Goal: Task Accomplishment & Management: Manage account settings

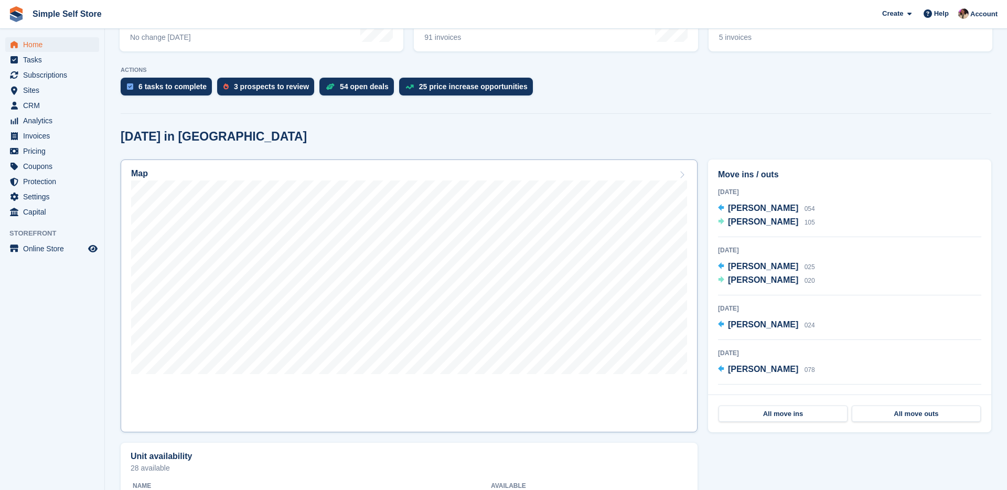
scroll to position [191, 0]
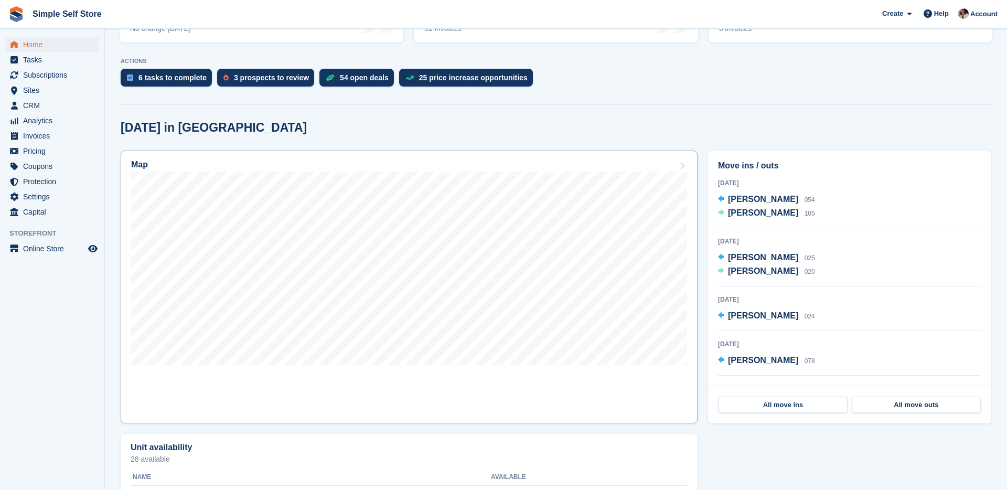
click at [488, 397] on link "Map" at bounding box center [409, 286] width 577 height 273
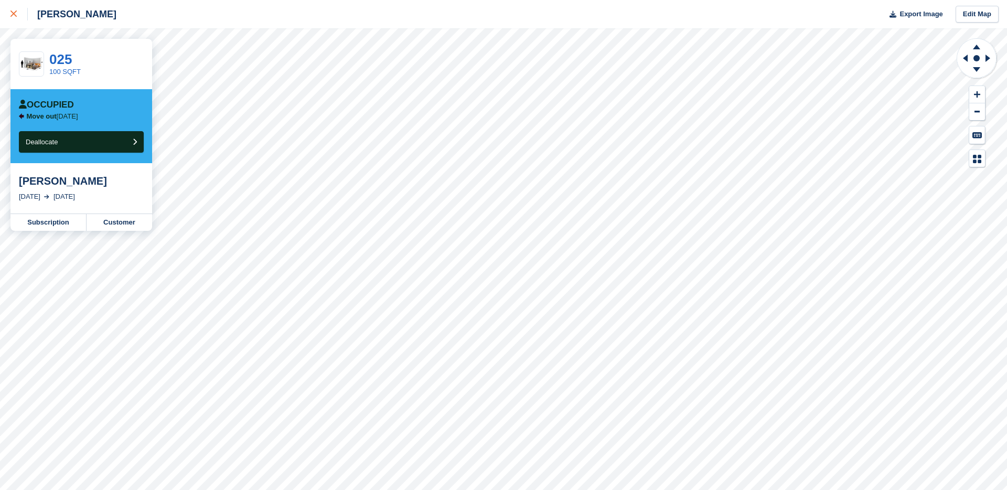
click at [17, 18] on div at bounding box center [18, 14] width 17 height 13
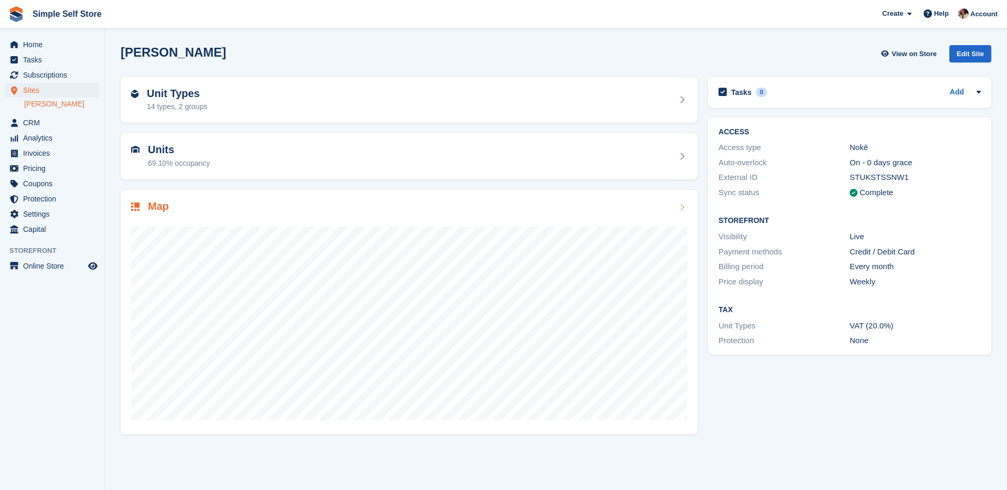
click at [300, 203] on div "Map" at bounding box center [409, 207] width 556 height 14
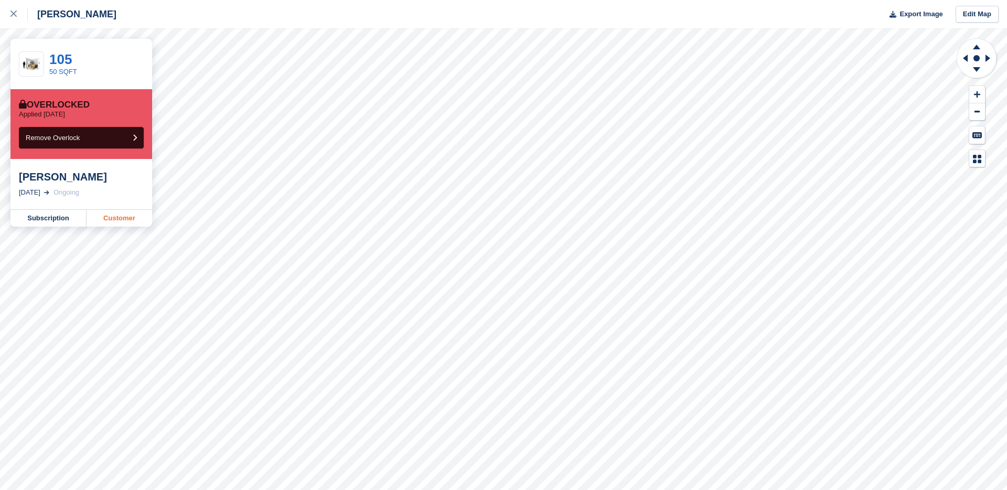
click at [96, 221] on link "Customer" at bounding box center [120, 218] width 66 height 17
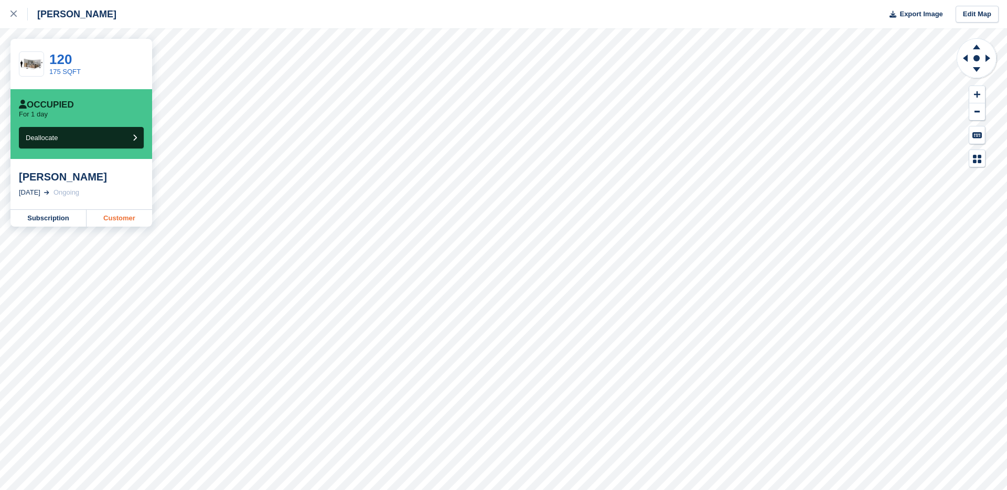
click at [115, 218] on link "Customer" at bounding box center [120, 218] width 66 height 17
click at [14, 14] on icon at bounding box center [13, 13] width 6 height 6
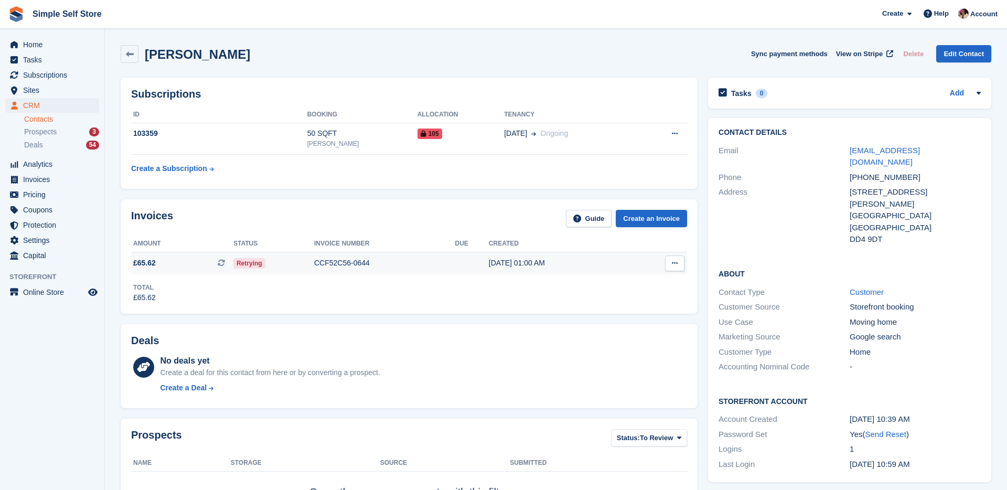
click at [282, 271] on td "Retrying" at bounding box center [273, 263] width 81 height 22
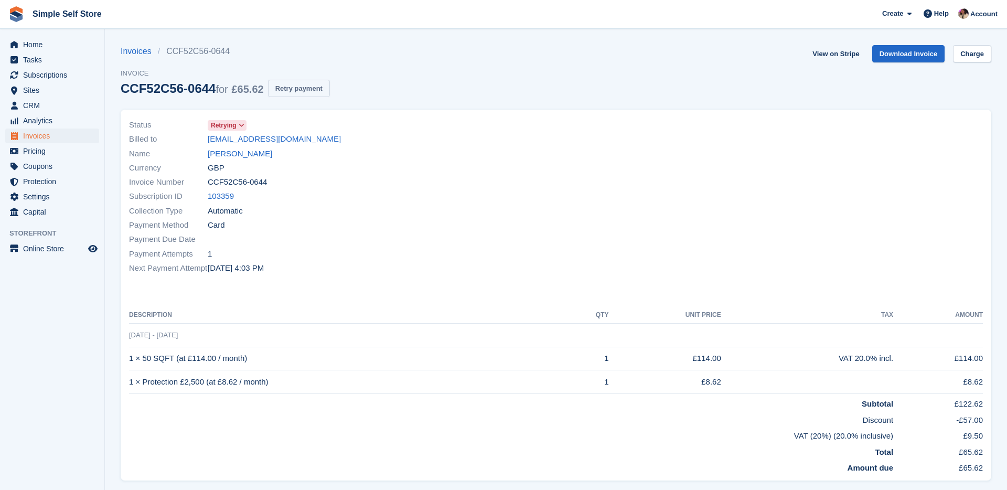
click at [306, 88] on button "Retry payment" at bounding box center [299, 88] width 62 height 17
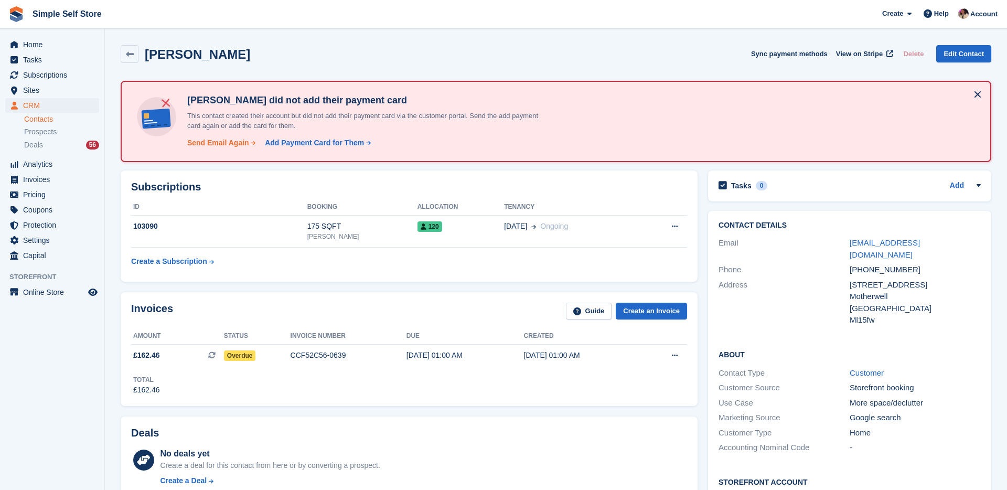
click at [233, 145] on div "Send Email Again" at bounding box center [218, 142] width 62 height 11
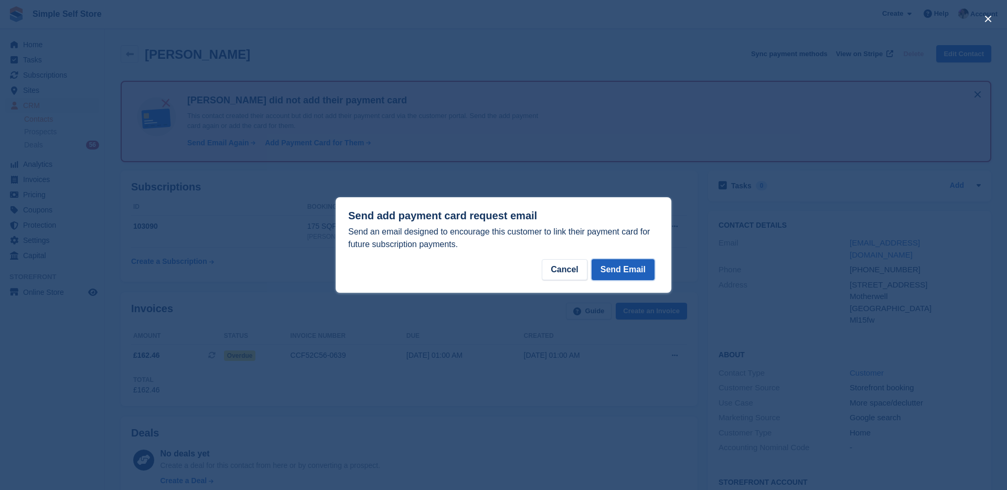
click at [645, 272] on button "Send Email" at bounding box center [622, 269] width 63 height 21
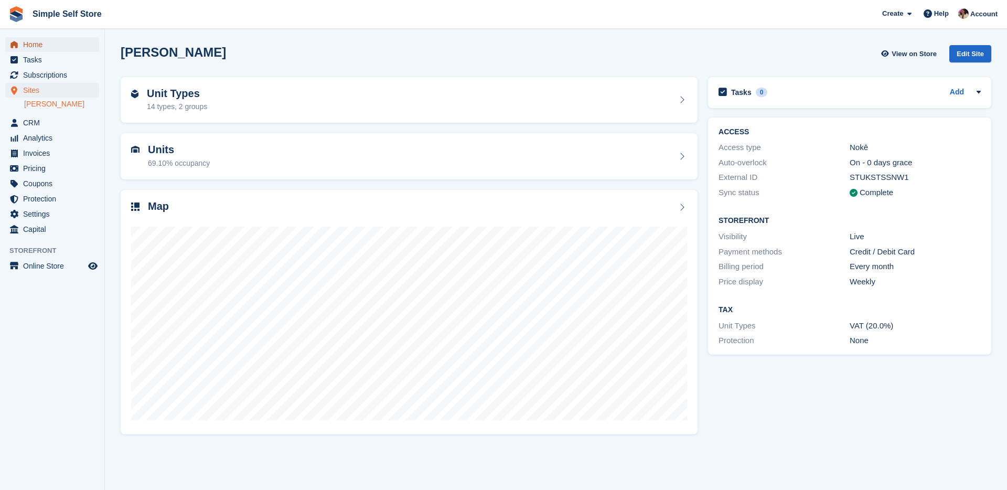
click at [48, 48] on span "Home" at bounding box center [54, 44] width 63 height 15
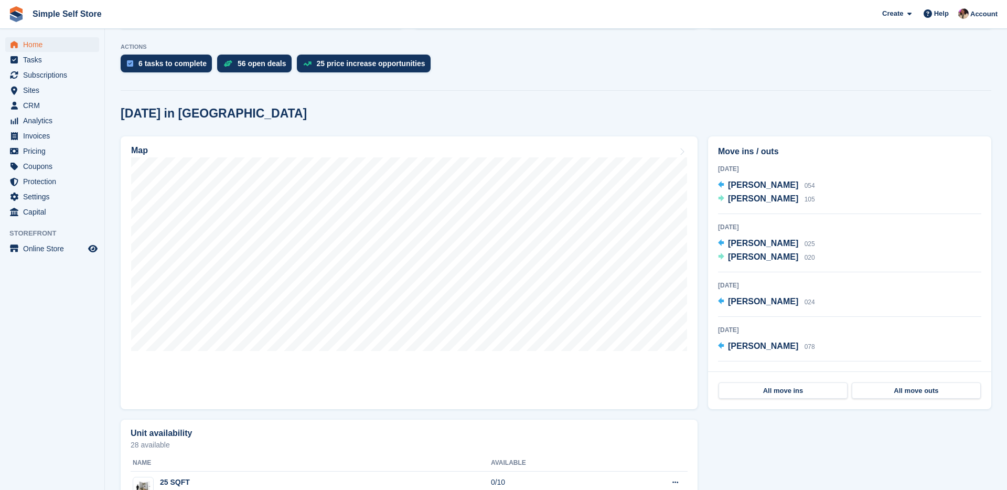
scroll to position [207, 0]
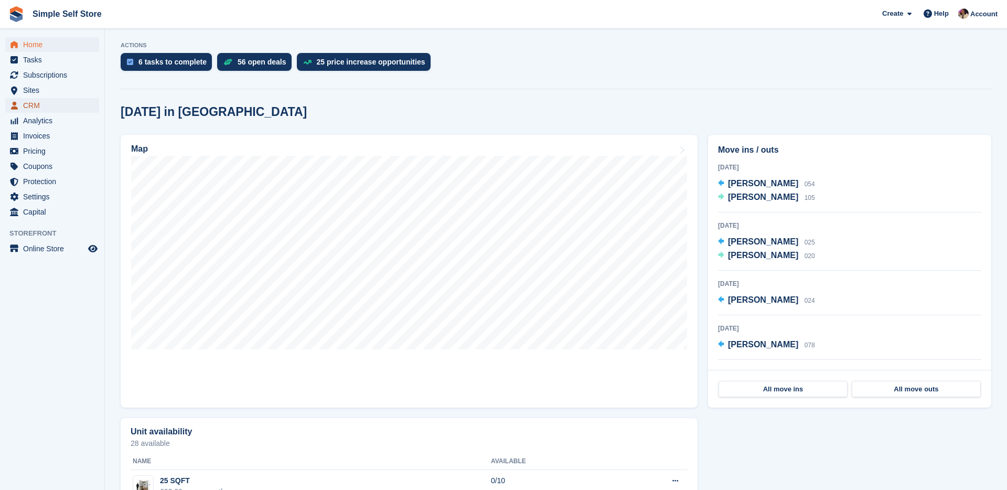
click at [51, 102] on span "CRM" at bounding box center [54, 105] width 63 height 15
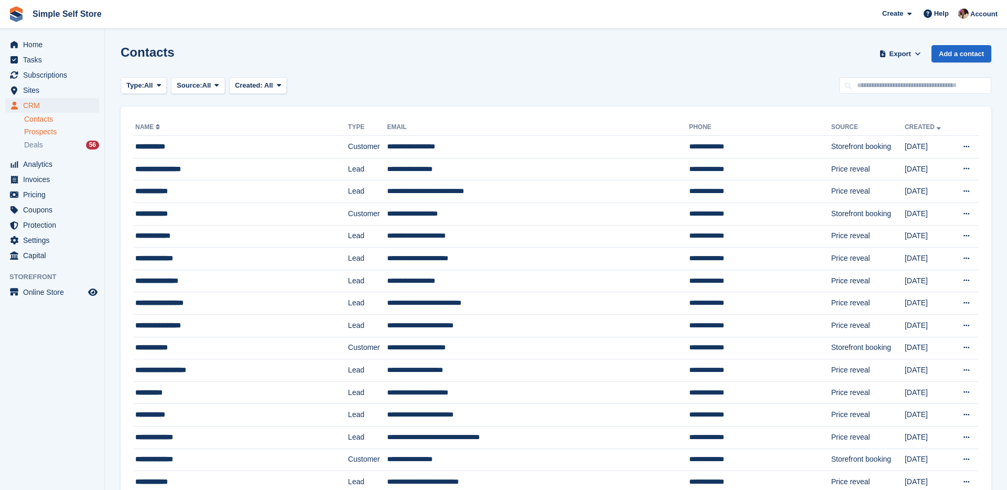
click at [60, 132] on div "Prospects" at bounding box center [61, 132] width 75 height 10
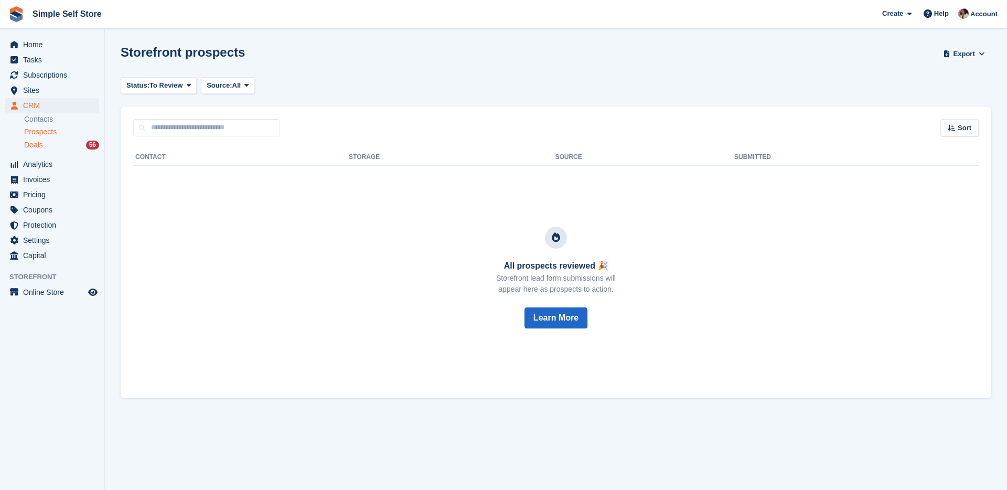
click at [51, 145] on div "Deals 56" at bounding box center [61, 145] width 75 height 10
